Goal: Find specific page/section: Find specific page/section

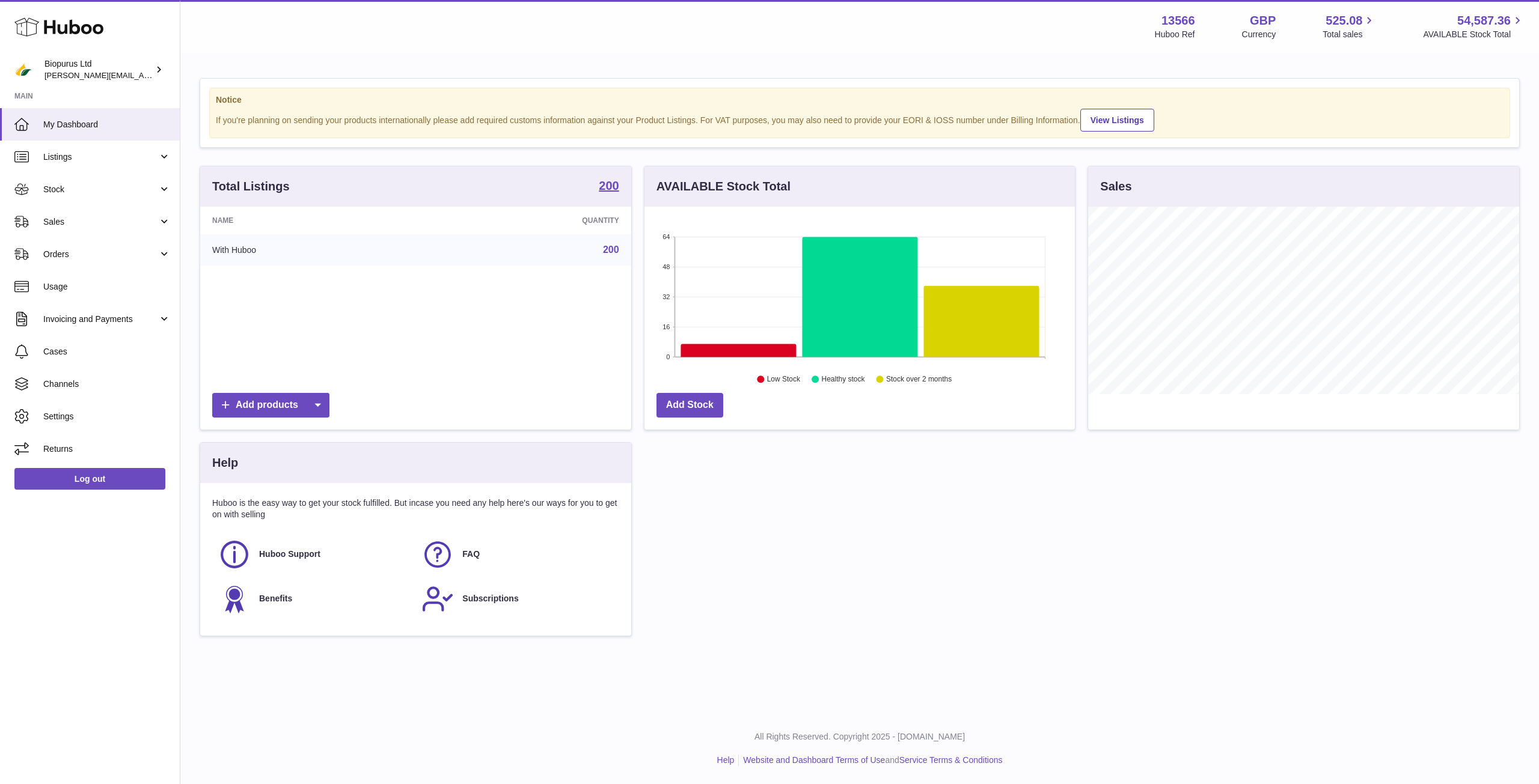
scroll to position [188, 431]
click at [79, 226] on span "Sales" at bounding box center [100, 222] width 115 height 12
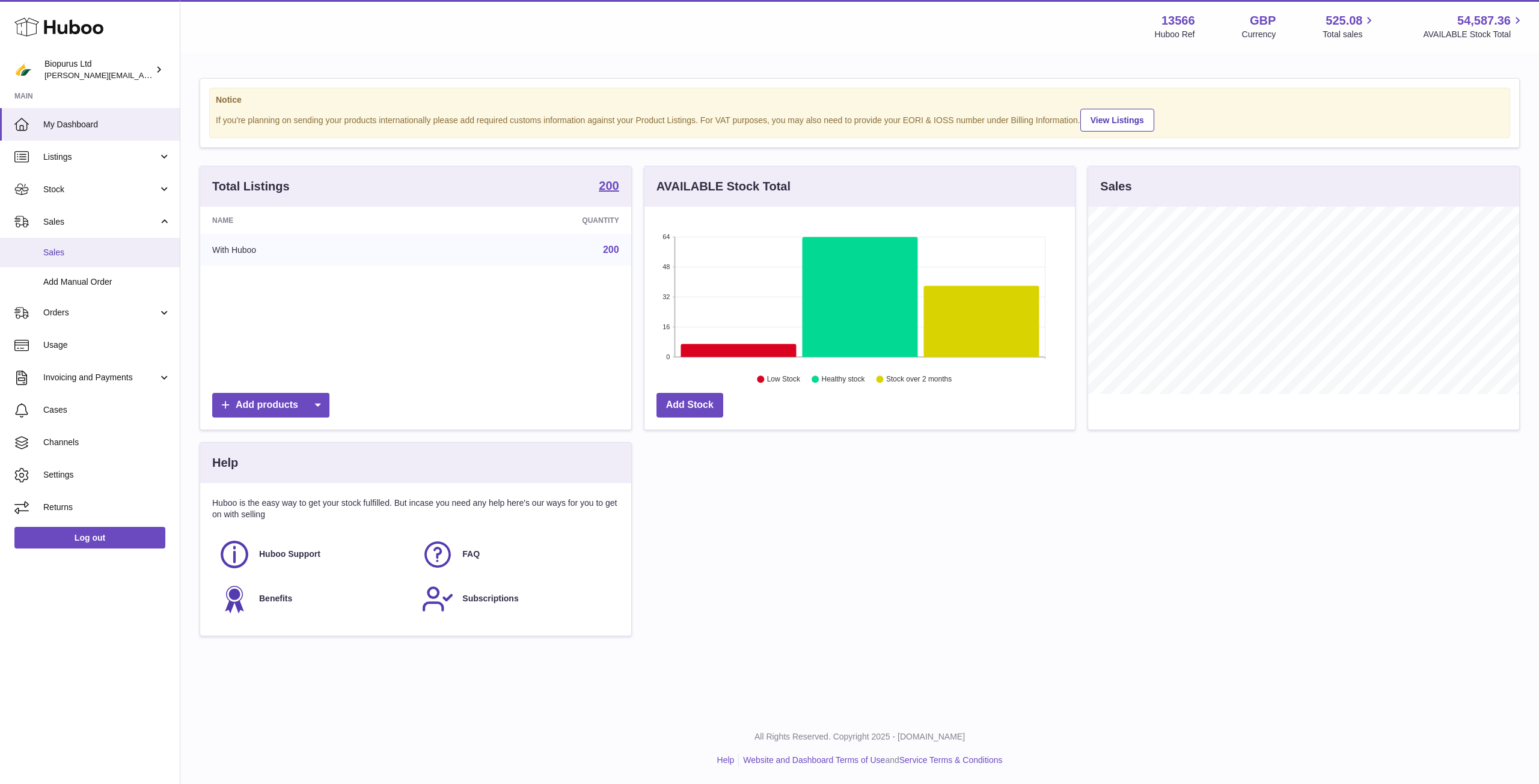
click at [73, 257] on span "Sales" at bounding box center [106, 253] width 127 height 12
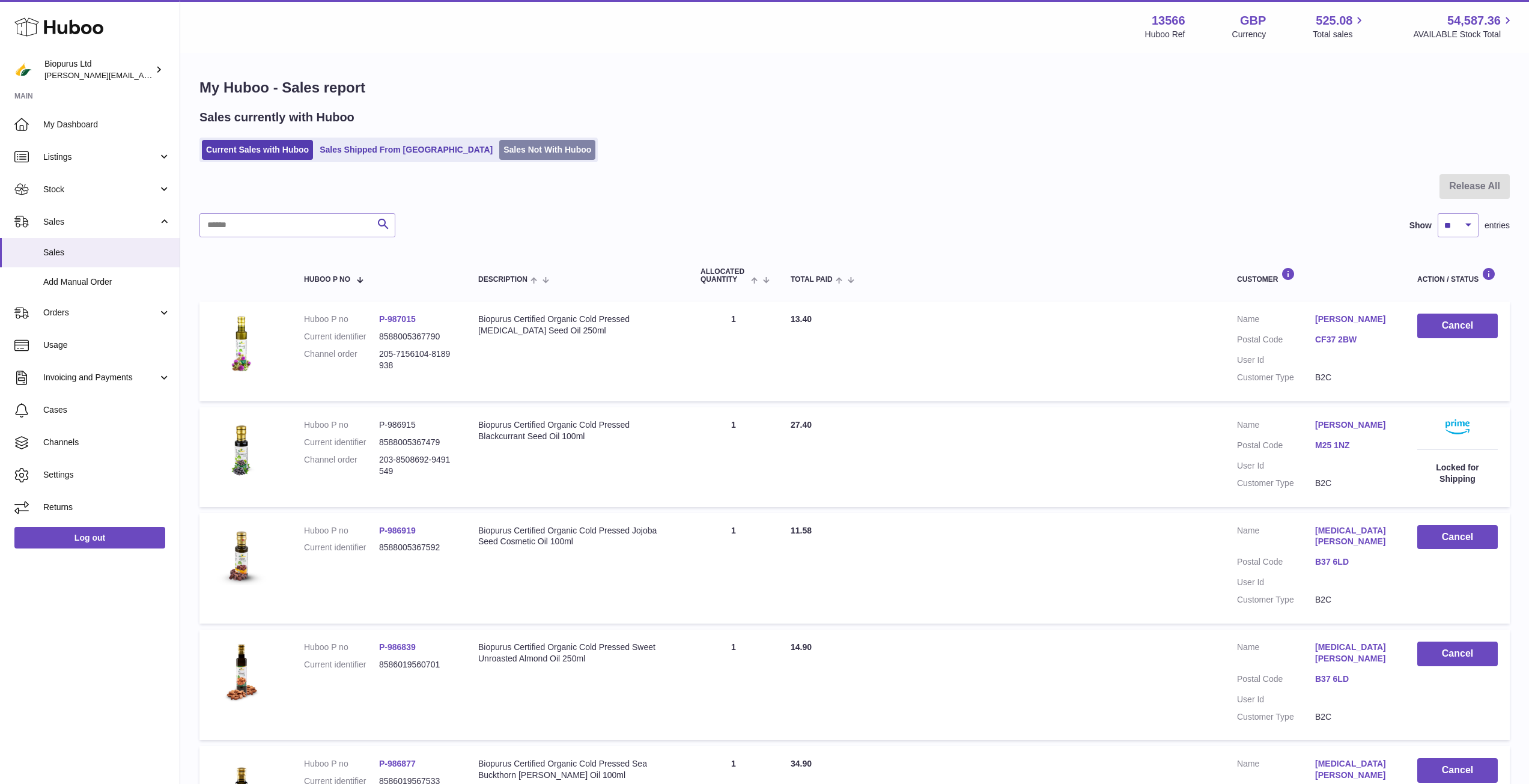
click at [516, 143] on link "Sales Not With Huboo" at bounding box center [548, 149] width 96 height 20
